Goal: Task Accomplishment & Management: Manage account settings

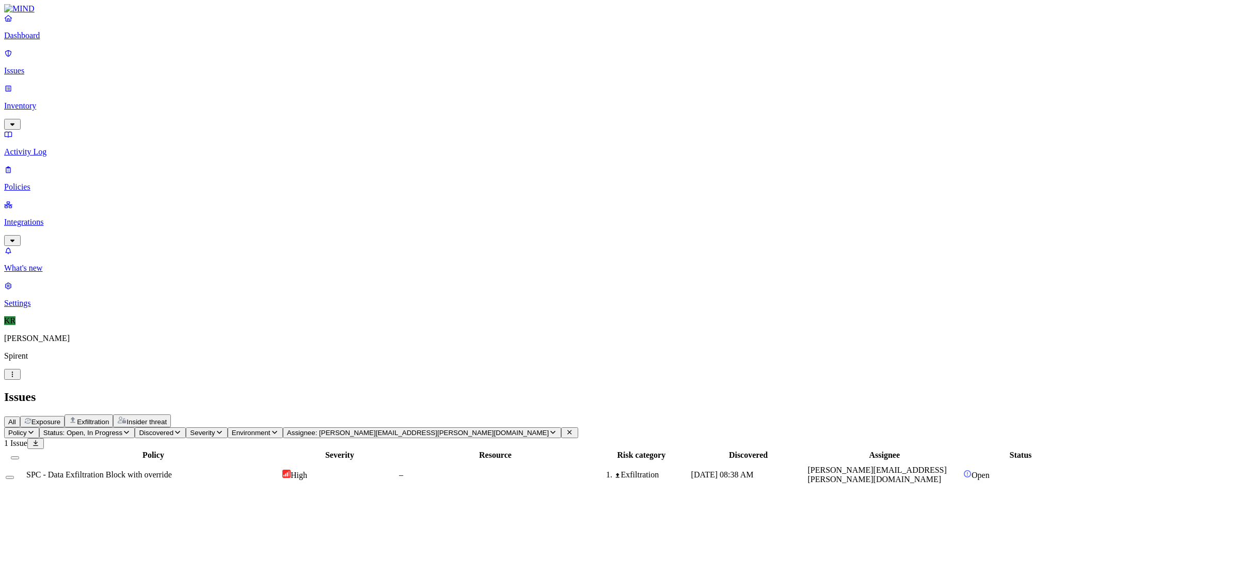
click at [113, 414] on button "Exfiltration" at bounding box center [89, 420] width 49 height 13
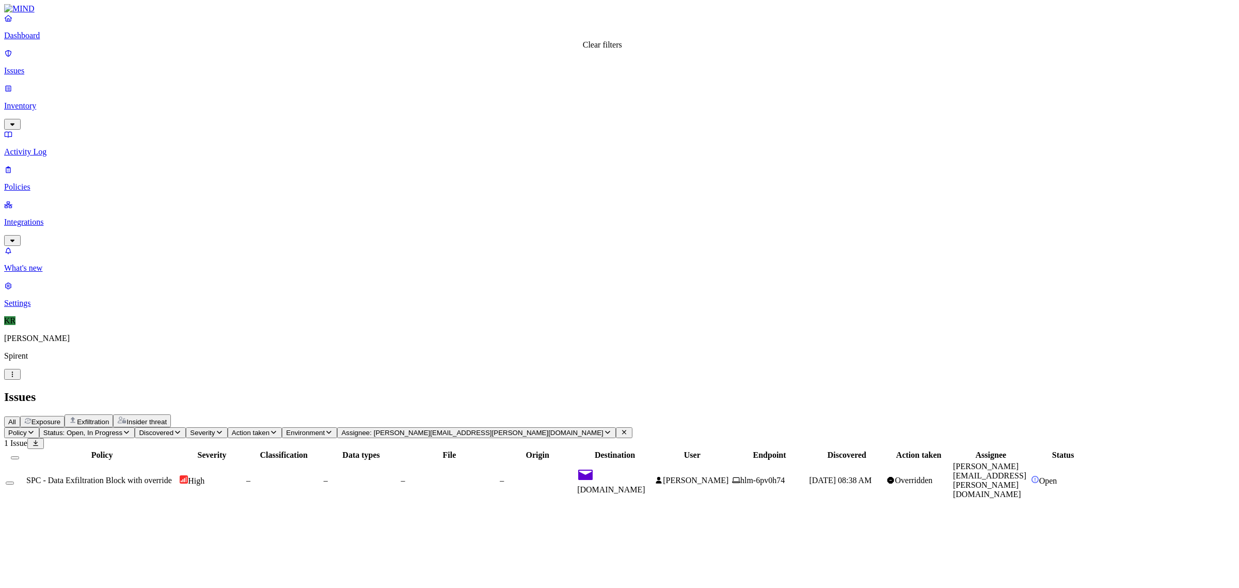
click at [620, 429] on icon at bounding box center [624, 432] width 8 height 7
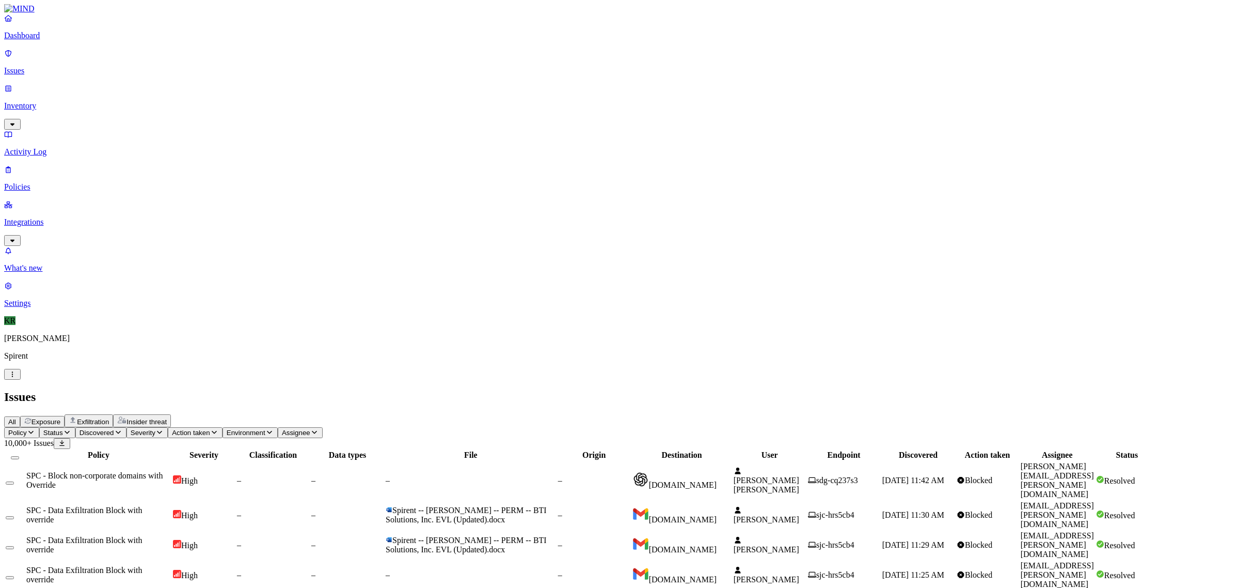
click at [71, 429] on icon "button" at bounding box center [67, 432] width 8 height 7
click at [187, 78] on div "Open" at bounding box center [187, 92] width 0 height 29
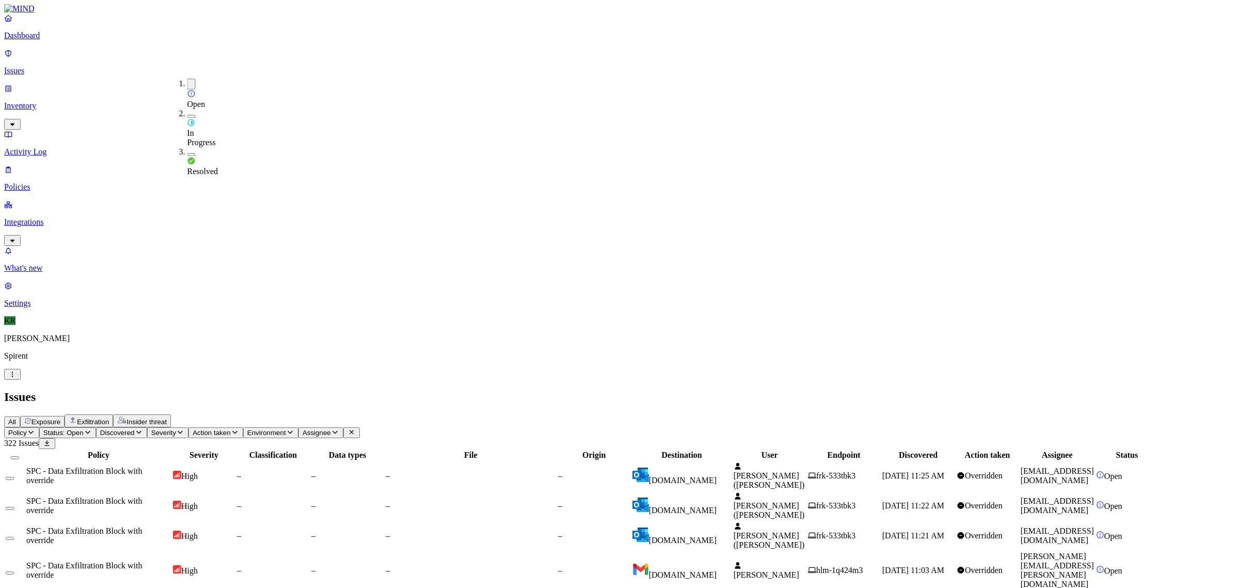
click at [585, 414] on div "All Exposure Exfiltration Insider threat" at bounding box center [619, 420] width 1231 height 13
click at [723, 461] on td "[DOMAIN_NAME]" at bounding box center [682, 475] width 100 height 29
click at [807, 491] on td "[PERSON_NAME] ([PERSON_NAME])" at bounding box center [769, 505] width 73 height 29
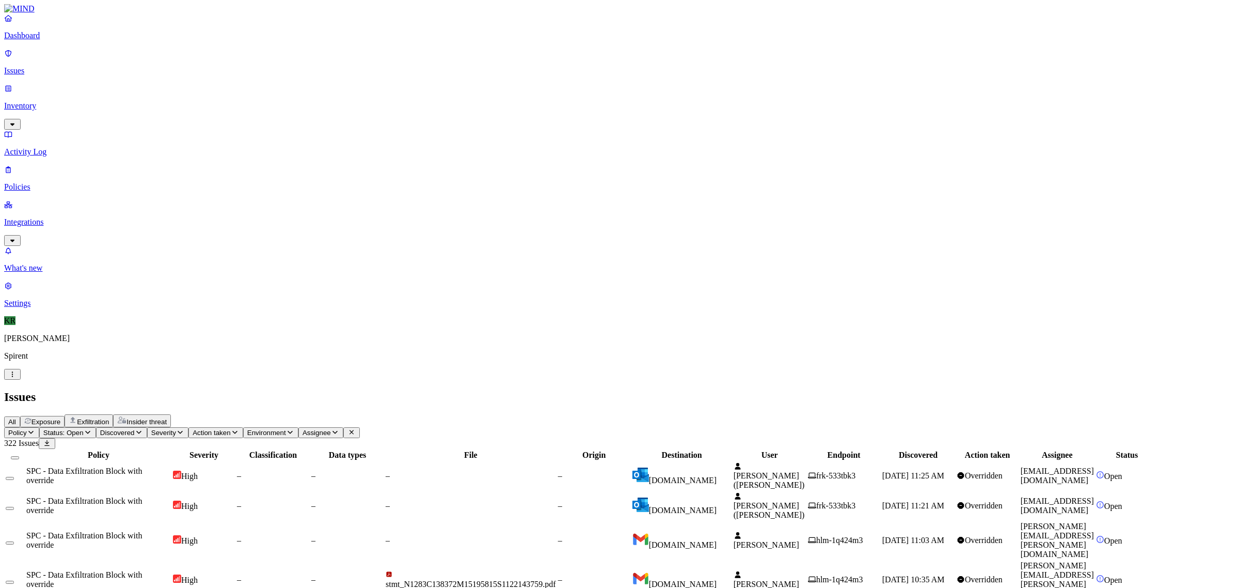
drag, startPoint x: 1103, startPoint y: 488, endPoint x: 1024, endPoint y: 496, distance: 79.3
copy link "[EMAIL_ADDRESS][DOMAIN_NAME]"
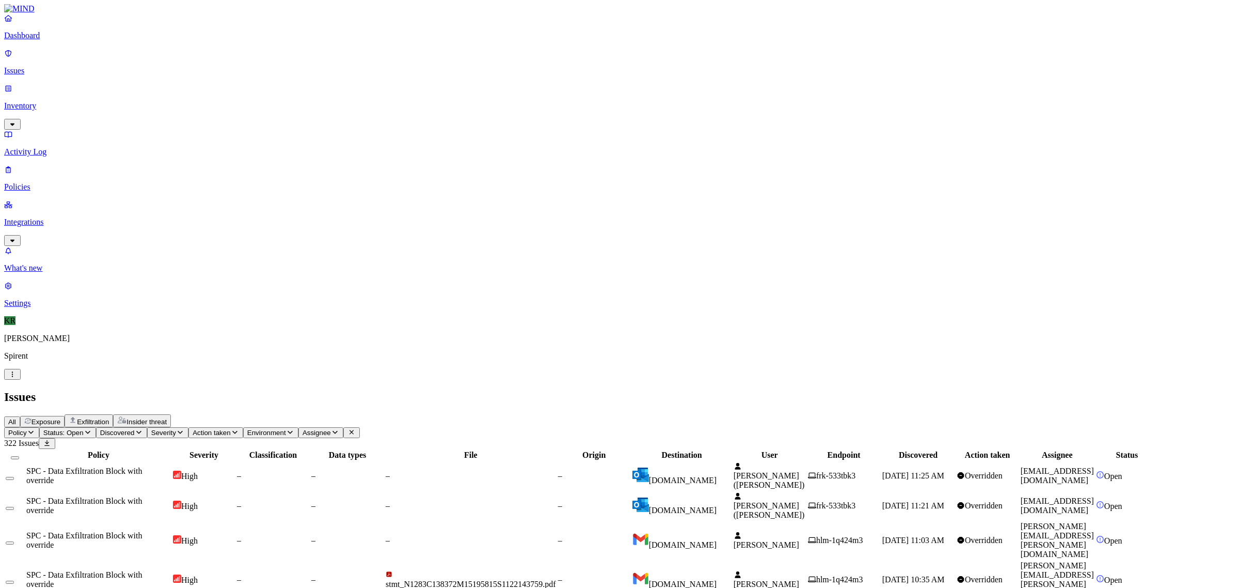
drag, startPoint x: 1110, startPoint y: 517, endPoint x: 1026, endPoint y: 520, distance: 84.8
copy link "[PERSON_NAME][EMAIL_ADDRESS][PERSON_NAME][DOMAIN_NAME]"
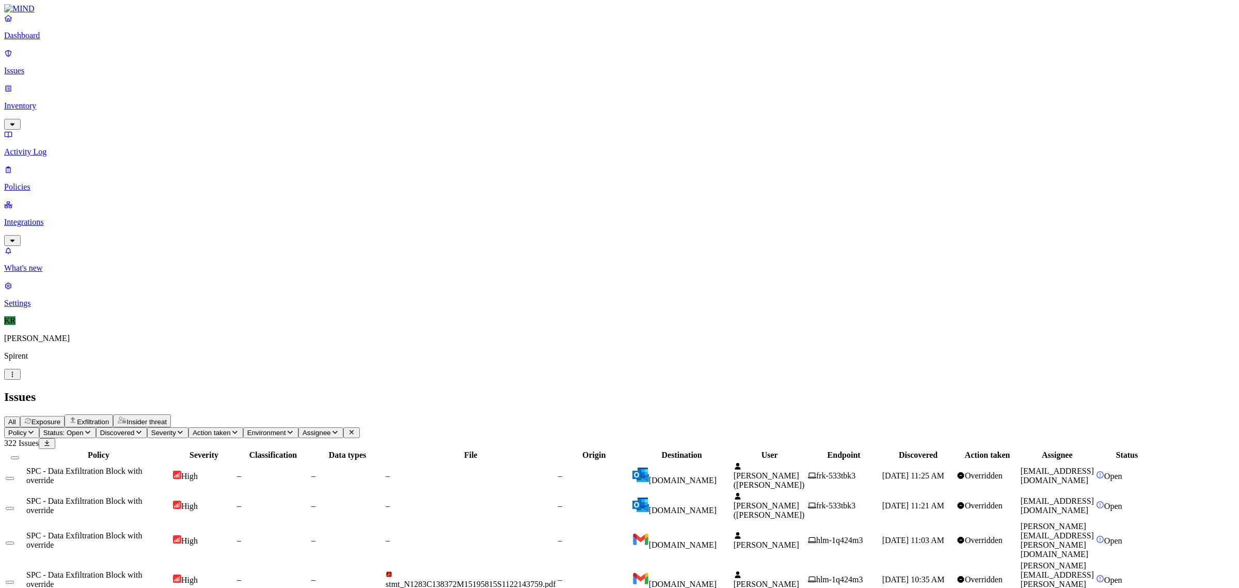
click at [19, 456] on button "Select all" at bounding box center [15, 457] width 8 height 3
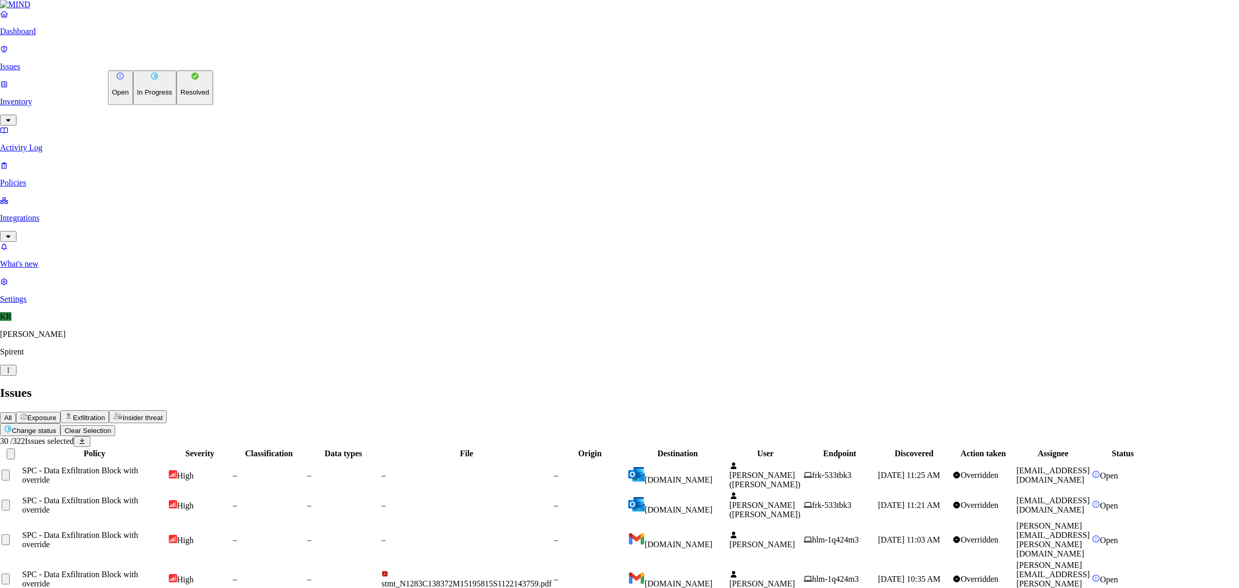
click at [181, 97] on p "Resolved" at bounding box center [195, 93] width 29 height 8
